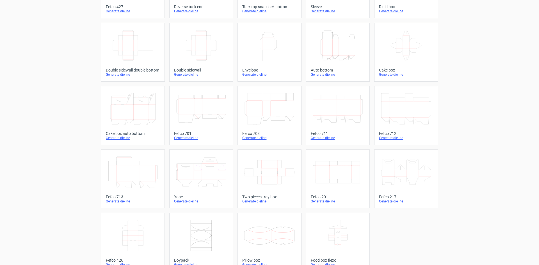
scroll to position [86, 0]
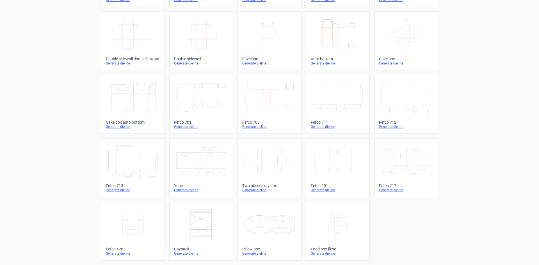
click at [343, 220] on icon at bounding box center [338, 224] width 50 height 31
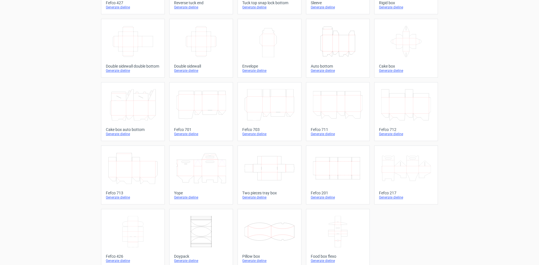
scroll to position [86, 0]
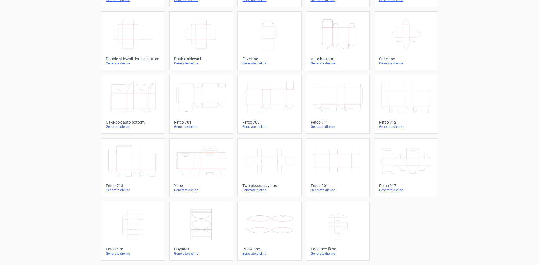
click at [147, 233] on icon at bounding box center [133, 224] width 50 height 31
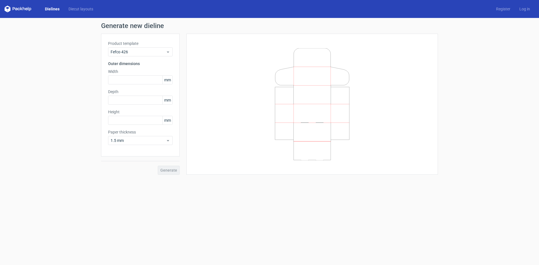
click at [49, 6] on link "Dielines" at bounding box center [52, 9] width 24 height 6
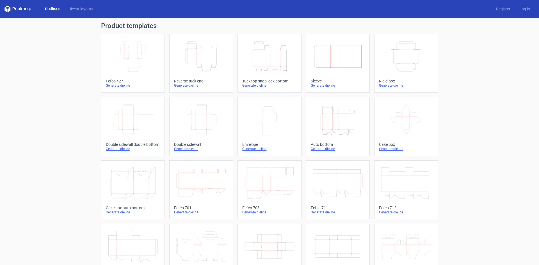
click at [142, 59] on icon "Width Depth Height" at bounding box center [133, 56] width 50 height 31
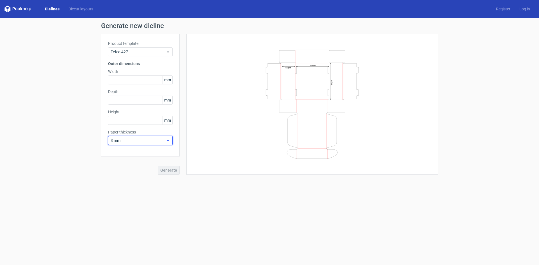
click at [142, 143] on span "3 mm" at bounding box center [138, 141] width 55 height 6
click at [140, 152] on div "0.4 mm" at bounding box center [140, 152] width 60 height 9
click at [137, 83] on input "text" at bounding box center [140, 80] width 65 height 9
type input "360"
type input "340"
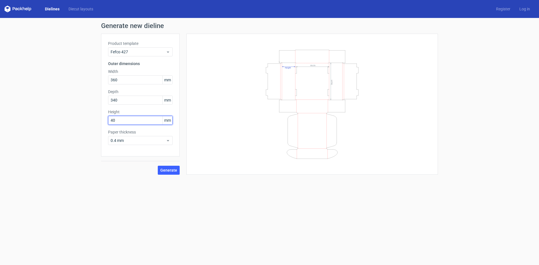
drag, startPoint x: 125, startPoint y: 119, endPoint x: 21, endPoint y: 140, distance: 105.4
click at [21, 140] on div "Generate new dieline Product template Fefco 427 Outer dimensions Width 360 mm D…" at bounding box center [269, 98] width 539 height 161
type input "45"
click at [163, 171] on span "Generate" at bounding box center [168, 170] width 17 height 4
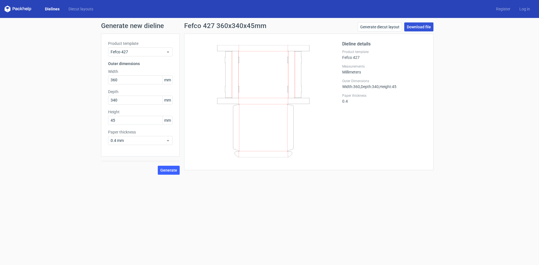
click at [414, 29] on link "Download file" at bounding box center [418, 26] width 29 height 9
click at [79, 110] on div "Generate new dieline Product template Fefco 427 Outer dimensions Width 360 mm D…" at bounding box center [269, 98] width 539 height 161
type input "320"
click at [175, 170] on span "Generate" at bounding box center [168, 170] width 17 height 4
click at [417, 27] on link "Download file" at bounding box center [418, 26] width 29 height 9
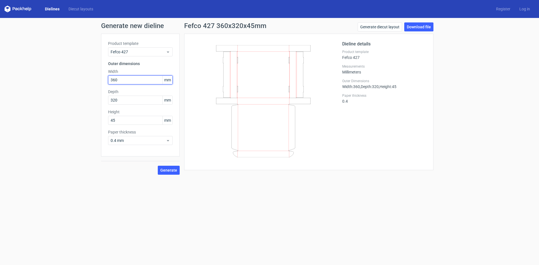
drag, startPoint x: 121, startPoint y: 81, endPoint x: 88, endPoint y: 86, distance: 33.1
click at [88, 86] on div "Generate new dieline Product template Fefco 427 Outer dimensions Width 360 mm D…" at bounding box center [269, 98] width 539 height 161
type input "360"
